Goal: Use online tool/utility: Utilize a website feature to perform a specific function

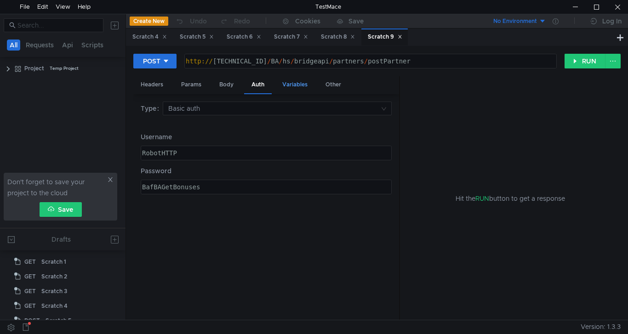
scroll to position [41, 0]
click at [339, 38] on div "Scratch 8" at bounding box center [338, 37] width 34 height 10
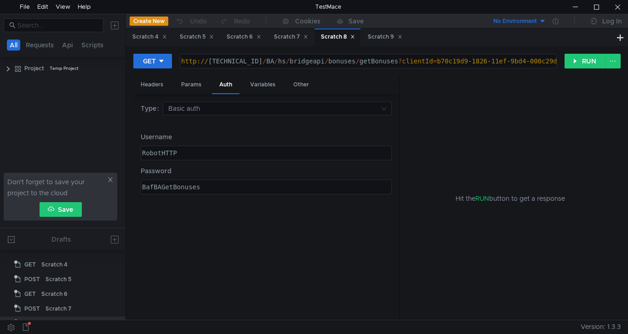
type textarea "http://10.10.0.5/BA/hs/bridgeapi/bonuses/getBonuses?clientId=b70c19d9-1826-11ef…"
click at [348, 62] on div "http:// 10.10.0.5 / BA / hs / bridgeapi / bonuses / getBonuses ? clientId = b70…" at bounding box center [368, 69] width 379 height 22
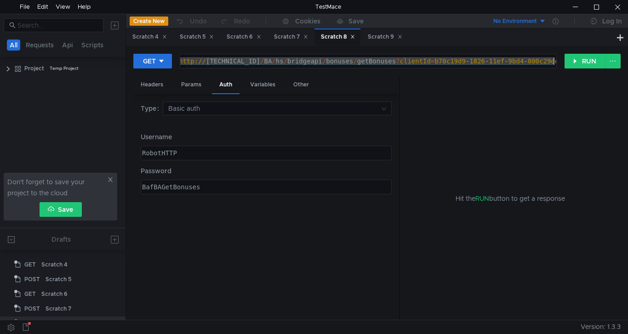
click at [348, 62] on div "http:// 10.10.0.5 / BA / hs / bridgeapi / bonuses / getBonuses ? clientId = b70…" at bounding box center [366, 69] width 379 height 22
click at [625, 39] on button at bounding box center [620, 37] width 11 height 11
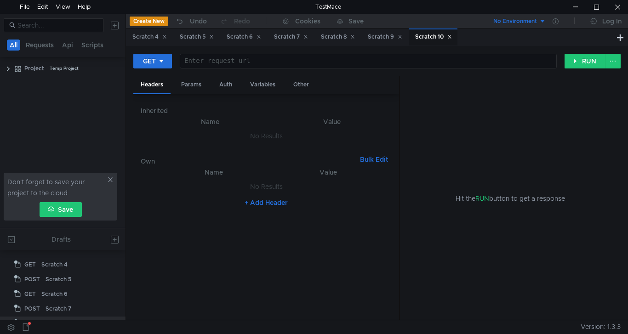
click at [278, 62] on div at bounding box center [367, 69] width 376 height 22
paste textarea "http://10.10.0.5/BA/hs/bridgeapi/bonuses/getBonuses?clientId=b70c19d9-1826-11ef…"
type textarea "http://10.10.0.5/BA/hs/bridgeapi/bonuses/getBonuses?clientId=b70c19d9-1826-11ef…"
click at [193, 86] on div "Params" at bounding box center [191, 84] width 35 height 17
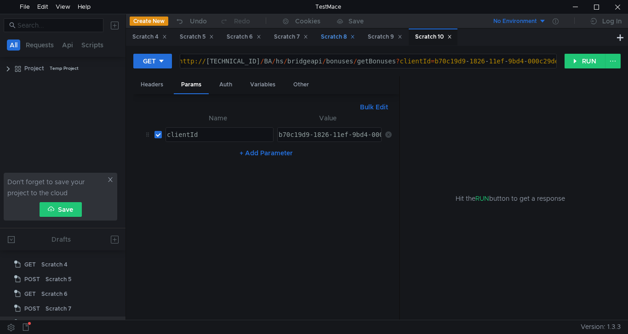
click at [335, 35] on div "Scratch 8" at bounding box center [338, 37] width 34 height 10
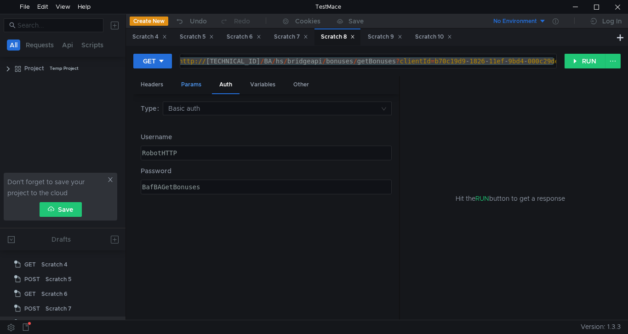
click at [182, 85] on div "Params" at bounding box center [191, 84] width 35 height 17
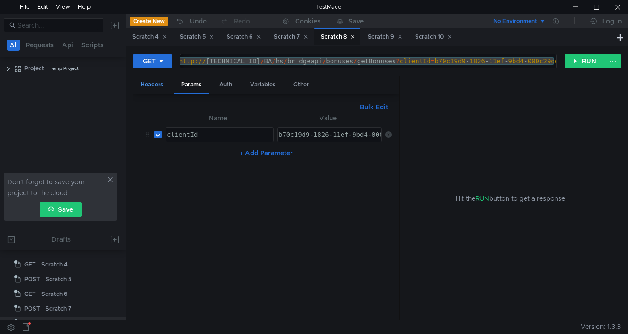
click at [143, 86] on div "Headers" at bounding box center [151, 84] width 37 height 17
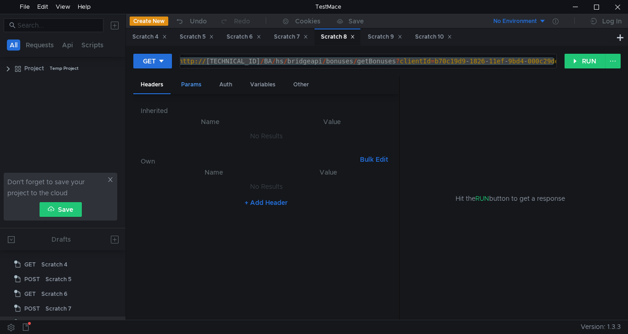
click at [187, 85] on div "Params" at bounding box center [191, 84] width 35 height 17
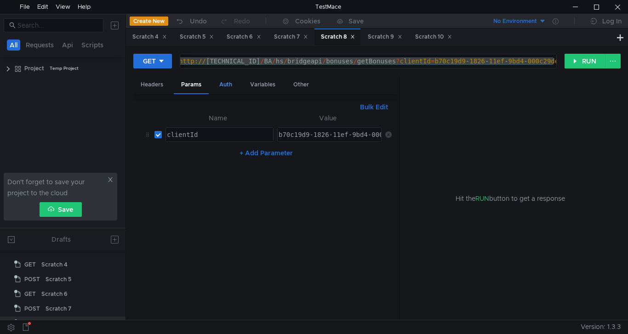
click at [228, 84] on div "Auth" at bounding box center [226, 84] width 28 height 17
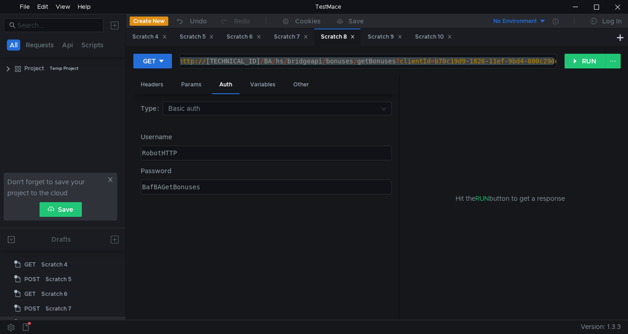
type textarea "RobotHTTP"
drag, startPoint x: 194, startPoint y: 155, endPoint x: 106, endPoint y: 156, distance: 87.9
click at [106, 156] on as-split "All Requests Api Scripts Project Temp Project Don't forget to save your project…" at bounding box center [314, 167] width 628 height 306
click at [435, 40] on div "Scratch 10" at bounding box center [433, 37] width 37 height 10
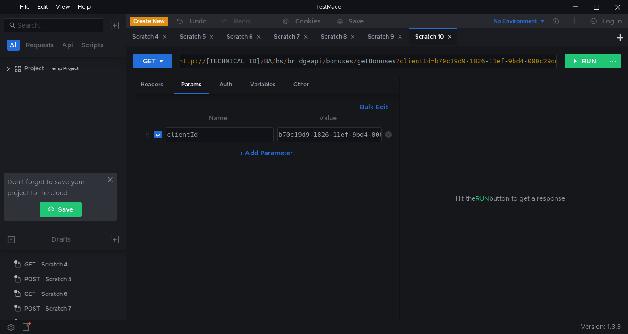
scroll to position [82, 0]
click at [222, 88] on div "Auth" at bounding box center [226, 84] width 28 height 17
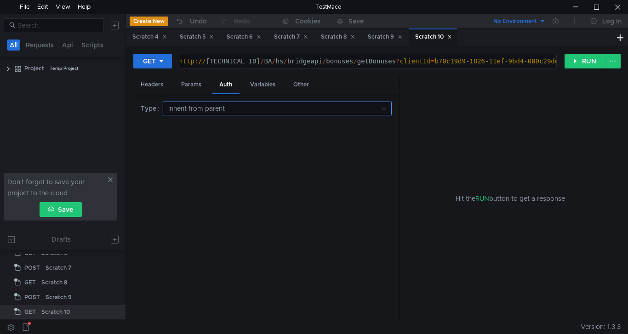
click at [194, 106] on input at bounding box center [274, 108] width 212 height 13
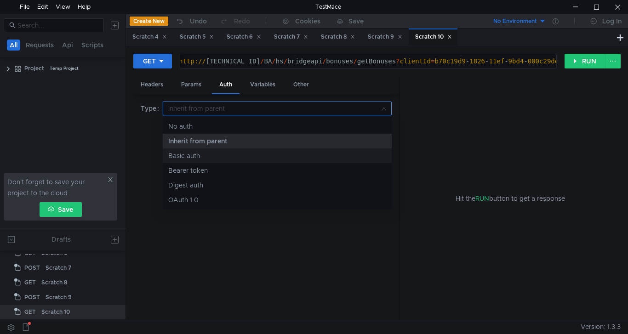
click at [197, 158] on div "Basic auth" at bounding box center [277, 156] width 218 height 10
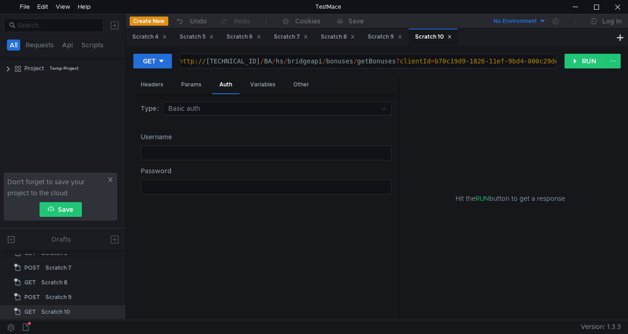
click at [196, 153] on div at bounding box center [265, 161] width 250 height 22
paste textarea "RobotHTTP"
type textarea "RobotHTTP"
click at [336, 37] on div "Scratch 8" at bounding box center [338, 37] width 34 height 10
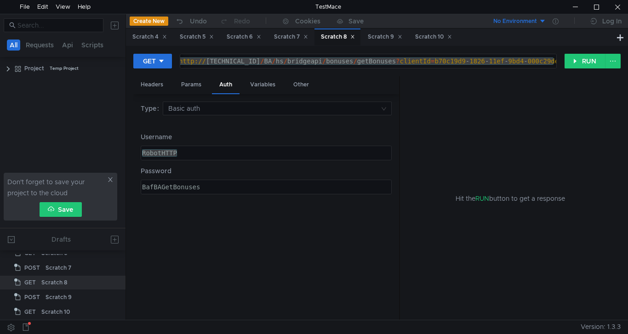
type textarea "BafBAGetBonuses"
click at [207, 187] on div "BafBAGetBonuses" at bounding box center [265, 195] width 250 height 22
click at [196, 188] on div "BafBAGetBonuses" at bounding box center [265, 195] width 250 height 22
click at [430, 36] on div "Scratch 10" at bounding box center [433, 37] width 37 height 10
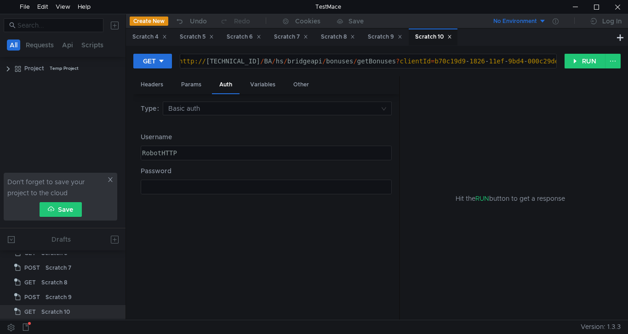
click at [207, 193] on div at bounding box center [265, 195] width 250 height 22
paste textarea "BafBAGetBonuses"
type textarea "BafBAGetBonuses"
click at [212, 215] on div "Type Basic auth Username RobotHTTP RobotHTTP הההההההההההההההההההההההההההההההההה…" at bounding box center [266, 208] width 251 height 212
click at [265, 87] on div "Variables" at bounding box center [263, 84] width 40 height 17
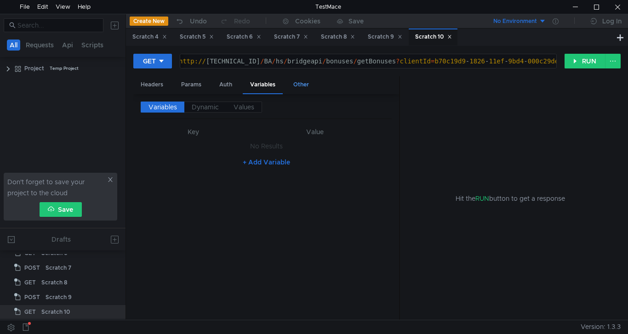
click at [290, 87] on div "Other" at bounding box center [301, 84] width 30 height 17
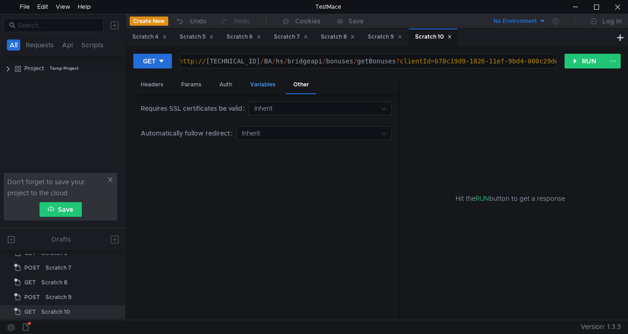
click at [265, 87] on div "Variables" at bounding box center [263, 84] width 40 height 17
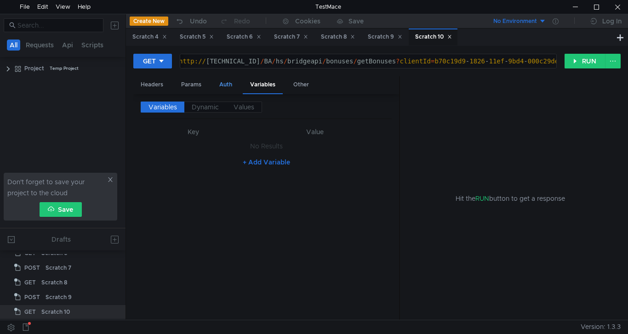
click at [222, 86] on div "Auth" at bounding box center [226, 84] width 28 height 17
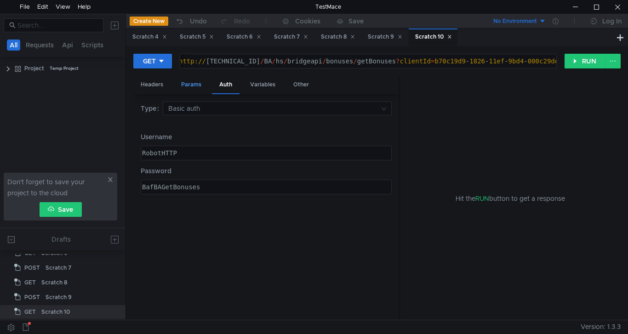
click at [190, 85] on div "Params" at bounding box center [191, 84] width 35 height 17
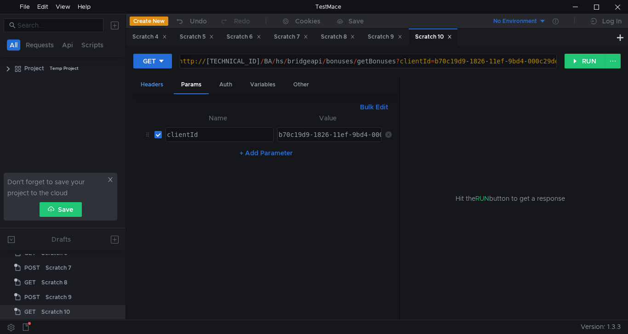
click at [151, 91] on div "Headers" at bounding box center [151, 84] width 37 height 17
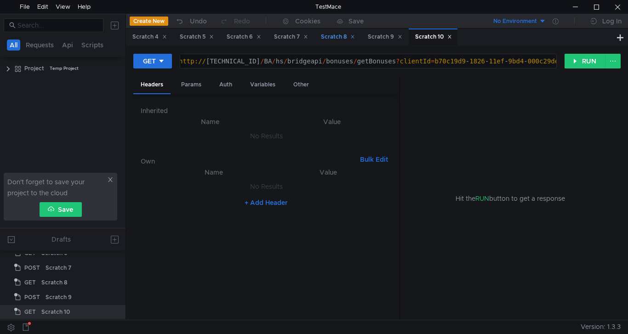
click at [334, 39] on div "Scratch 8" at bounding box center [338, 37] width 34 height 10
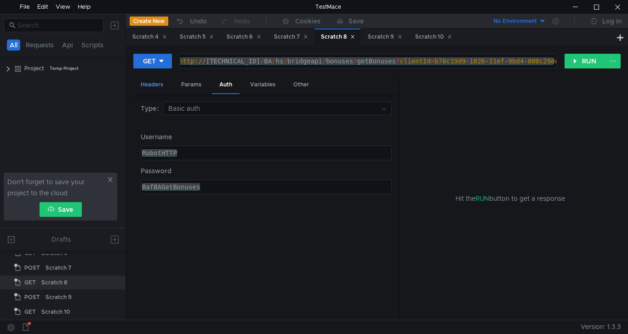
click at [147, 82] on div "Headers" at bounding box center [151, 84] width 37 height 17
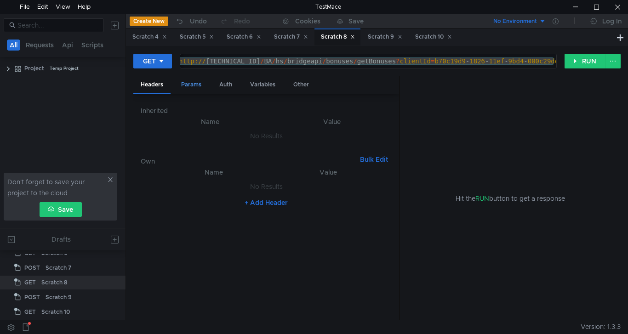
click at [196, 84] on div "Params" at bounding box center [191, 84] width 35 height 17
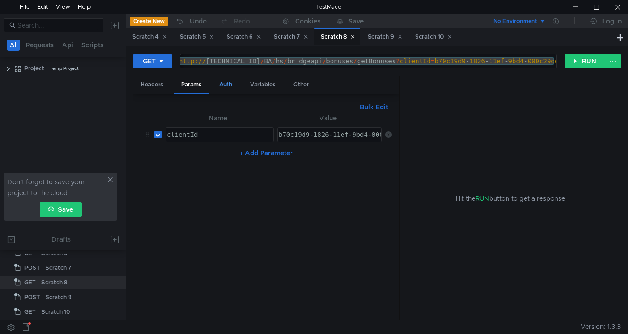
click at [226, 83] on div "Auth" at bounding box center [226, 84] width 28 height 17
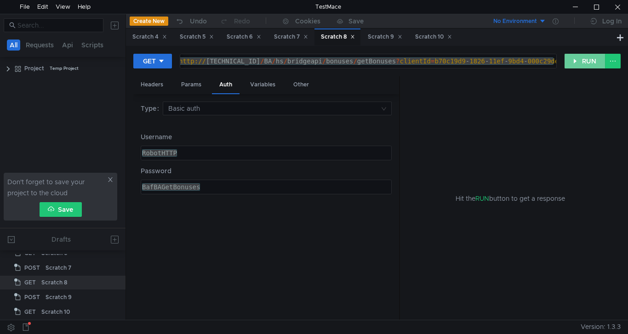
click at [583, 63] on button "RUN" at bounding box center [585, 61] width 41 height 15
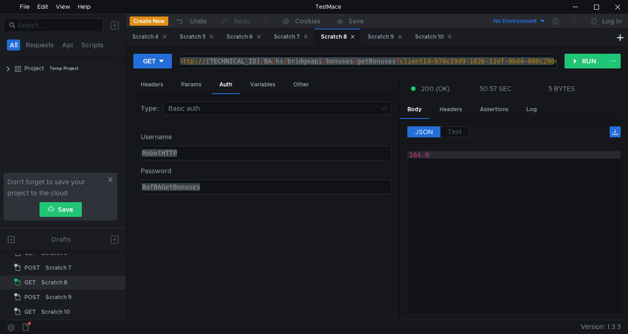
click at [337, 38] on div "Scratch 8" at bounding box center [338, 37] width 34 height 10
click at [340, 61] on div "http:// 10.10.0.5 / BA / hs / bridgeapi / bonuses / getBonuses ? clientId = b70…" at bounding box center [368, 61] width 376 height 14
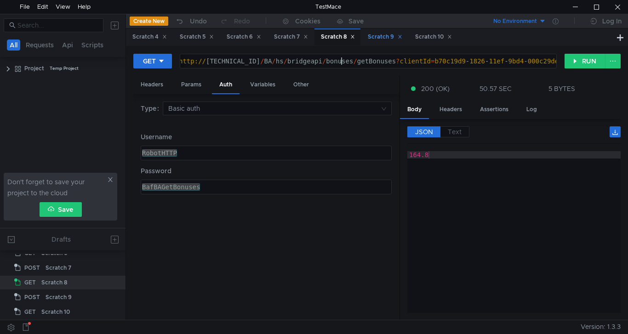
click at [384, 36] on div "Scratch 9" at bounding box center [385, 37] width 35 height 10
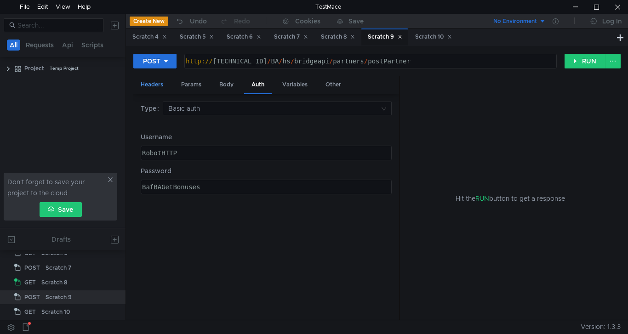
click at [148, 84] on div "Headers" at bounding box center [151, 84] width 37 height 17
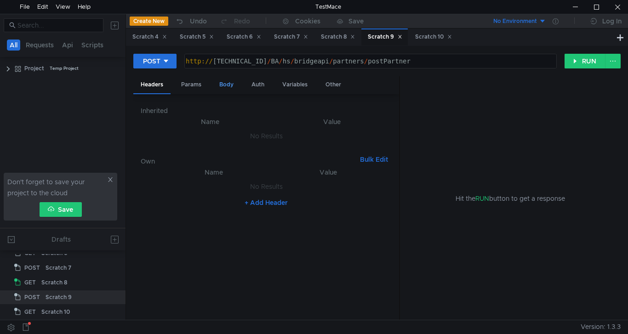
click at [231, 84] on div "Body" at bounding box center [226, 84] width 29 height 17
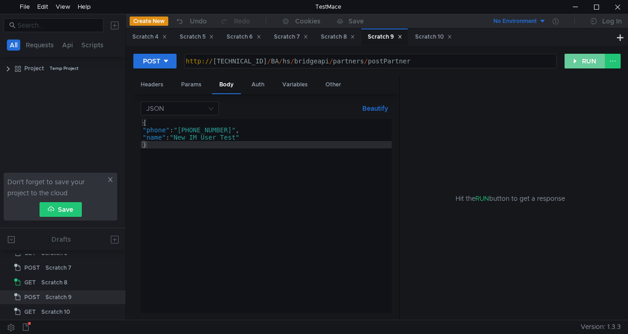
click at [582, 62] on button "RUN" at bounding box center [585, 61] width 41 height 15
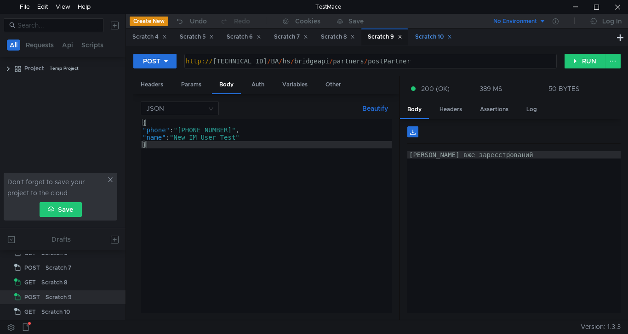
click at [432, 37] on div "Scratch 10" at bounding box center [433, 37] width 37 height 10
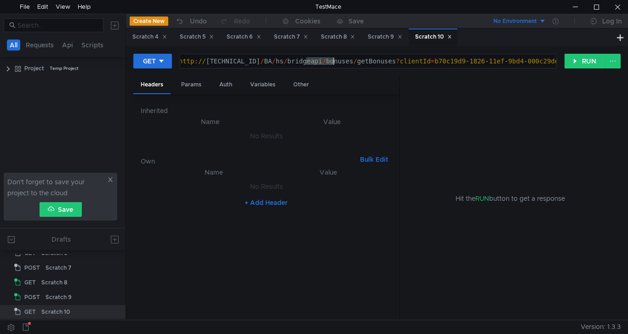
drag, startPoint x: 306, startPoint y: 62, endPoint x: 334, endPoint y: 63, distance: 27.2
click at [334, 63] on div "http:// 10.10.0.5 / BA / hs / bridgeapi / bonuses / getBonuses ? clientId = b70…" at bounding box center [366, 69] width 379 height 22
paste textarea "certificat"
click at [337, 62] on div "http:// 10.10.0.5 / BA / hs / bridgeapi / certificates / getBonuses ? clientId …" at bounding box center [376, 69] width 398 height 22
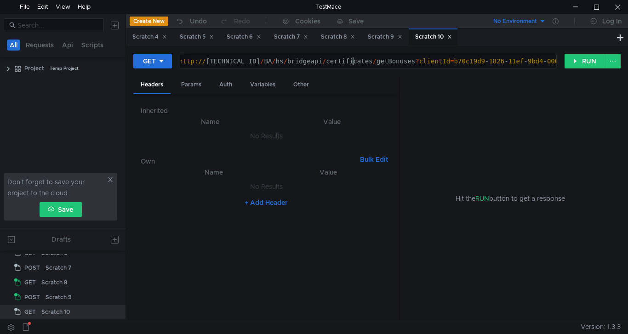
click at [364, 61] on div "http:// 10.10.0.5 / BA / hs / bridgeapi / certificates / getBonuses ? clientId …" at bounding box center [376, 69] width 398 height 22
paste textarea "Certificate"
click at [446, 60] on div "http:// 10.10.0.5 / BA / hs / bridgeapi / certificates / getCertificate ? clien…" at bounding box center [384, 69] width 414 height 22
click at [578, 9] on div at bounding box center [575, 7] width 21 height 14
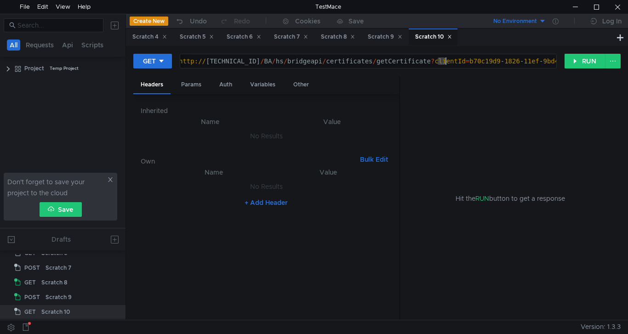
drag, startPoint x: 438, startPoint y: 62, endPoint x: 445, endPoint y: 61, distance: 7.4
click at [445, 61] on div "http:// 10.10.0.5 / BA / hs / bridgeapi / certificates / getCertificate ? clien…" at bounding box center [384, 69] width 414 height 22
paste textarea "number"
click at [442, 61] on div "http:// 10.10.0.5 / BA / hs / bridgeapi / certificates / getCertificate ? clien…" at bounding box center [391, 69] width 429 height 22
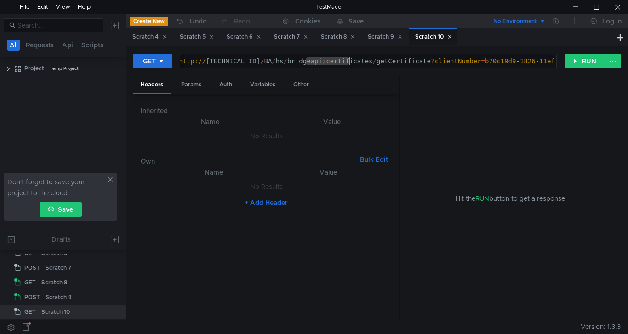
drag, startPoint x: 306, startPoint y: 60, endPoint x: 349, endPoint y: 62, distance: 42.3
click at [349, 62] on div "http:// 10.10.0.5 / BA / hs / bridgeapi / certificates / getCertificate ? clien…" at bounding box center [391, 69] width 429 height 22
drag, startPoint x: 415, startPoint y: 60, endPoint x: 438, endPoint y: 60, distance: 22.5
click at [438, 60] on div "http:// 10.10.0.5 / BA / hs / bridgeapi / certificates / getCertificate ? clien…" at bounding box center [391, 69] width 429 height 22
paste textarea "ertificate"
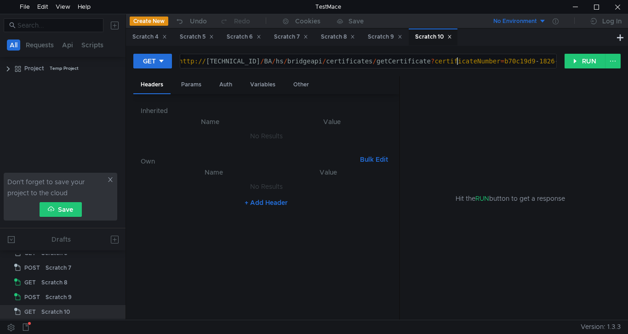
click at [354, 59] on div "http:// 10.10.0.5 / BA / hs / bridgeapi / certificates / getCertificate ? certi…" at bounding box center [401, 69] width 448 height 22
drag, startPoint x: 357, startPoint y: 63, endPoint x: 414, endPoint y: 63, distance: 56.6
click at [414, 63] on div "http:// 10.10.0.5 / BA / hs / bridgeapi / certificates / getCertificate ? certi…" at bounding box center [401, 69] width 448 height 22
click at [377, 63] on div "http:// 10.10.0.5 / BA / hs / bridgeapi / certificates / getCertificate ? certi…" at bounding box center [368, 61] width 376 height 14
click at [412, 60] on div "http:// 10.10.0.5 / BA / hs / bridgeapi / certificates / getCertificate ? certi…" at bounding box center [401, 69] width 448 height 22
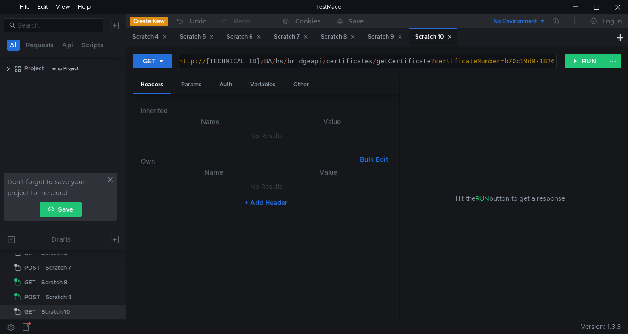
click at [414, 62] on div "http:// 10.10.0.5 / BA / hs / bridgeapi / certificates / getCertificate ? certi…" at bounding box center [401, 69] width 448 height 22
click at [415, 62] on div "http:// 10.10.0.5 / BA / hs / bridgeapi / certificates / getCertificate ? certi…" at bounding box center [368, 61] width 376 height 14
drag, startPoint x: 484, startPoint y: 61, endPoint x: 608, endPoint y: 69, distance: 124.0
click at [608, 69] on div "GET http://10.10.0.5/BA/hs/bridgeapi/certificates/getCertificate?certificateNum…" at bounding box center [377, 64] width 488 height 23
paste textarea "2900100020626"
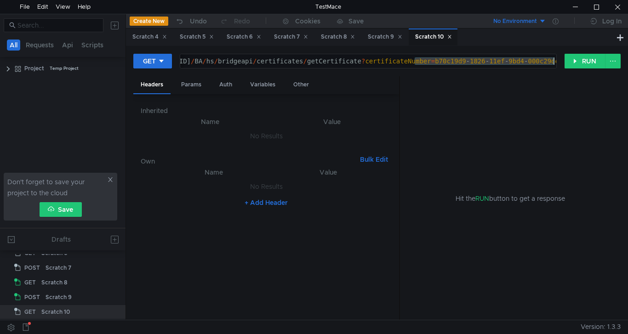
type textarea "[URL][TECHNICAL_ID]"
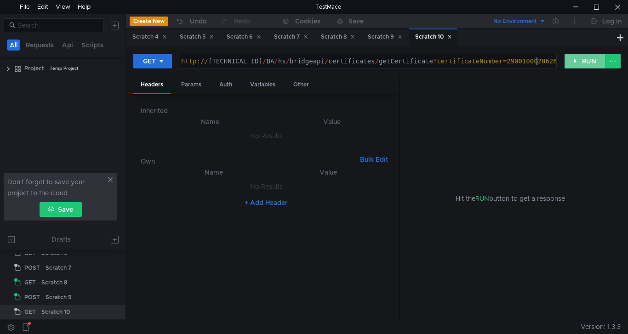
click at [574, 63] on button "RUN" at bounding box center [585, 61] width 41 height 15
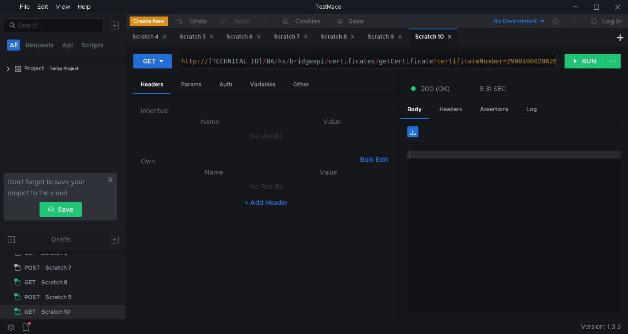
scroll to position [0, 19]
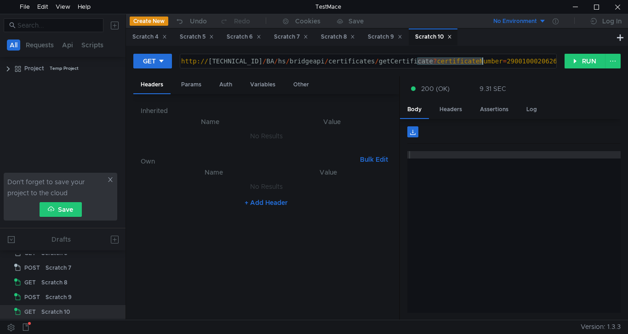
drag, startPoint x: 419, startPoint y: 61, endPoint x: 483, endPoint y: 61, distance: 63.9
click at [483, 61] on div "http:// [TECHNICAL_ID] / BA / hs / bridgeapi / certificates / getCertificate ? …" at bounding box center [367, 69] width 376 height 22
click at [539, 61] on div "http:// 10.10.0.5 / BA / hs / bridgeapi / certificates / getCertificate ? certi…" at bounding box center [367, 69] width 376 height 22
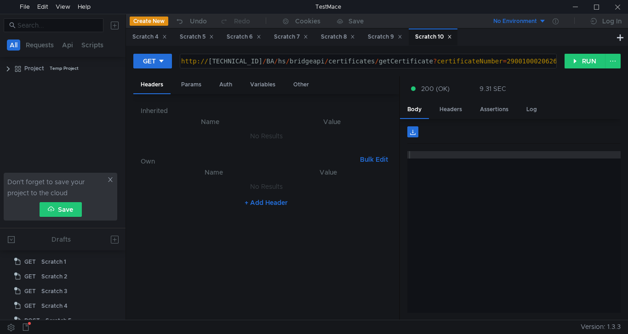
scroll to position [0, 19]
